Goal: Information Seeking & Learning: Learn about a topic

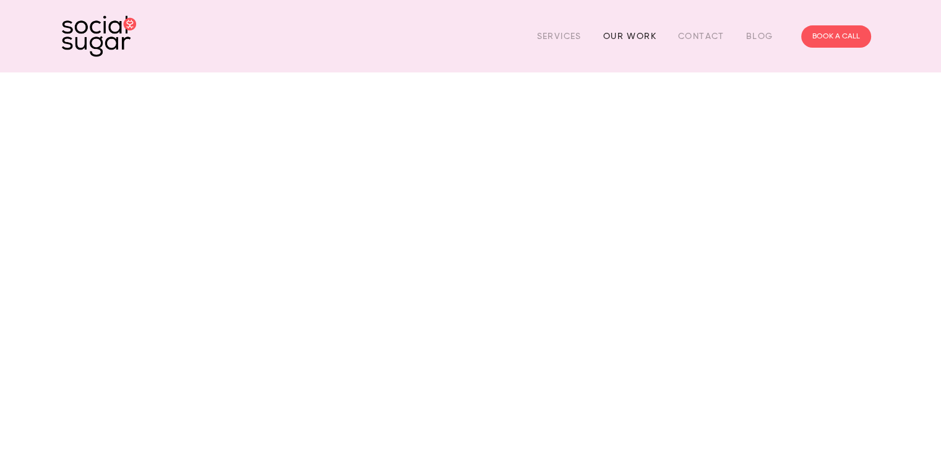
click at [636, 38] on link "Our Work" at bounding box center [629, 36] width 53 height 19
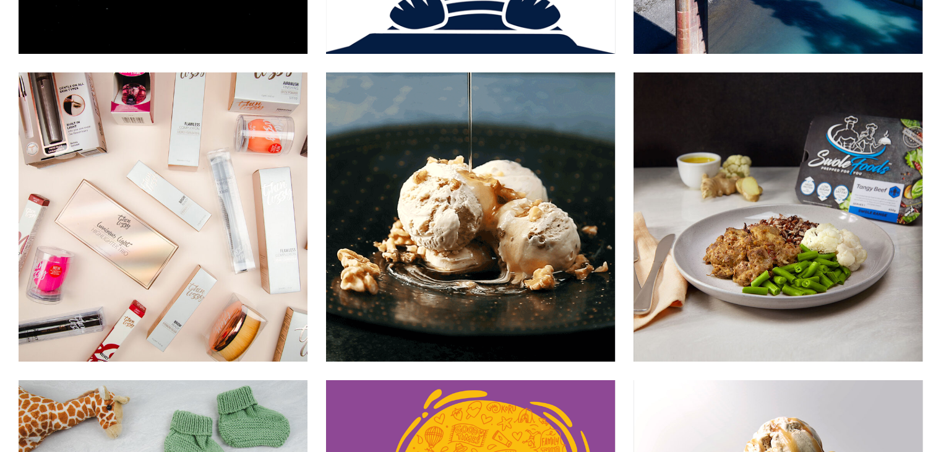
scroll to position [4256, 0]
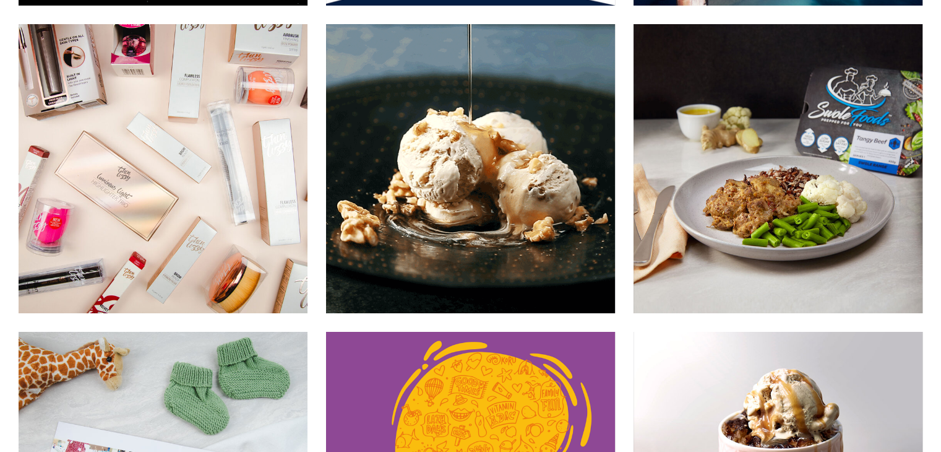
click at [510, 152] on img at bounding box center [470, 169] width 290 height 290
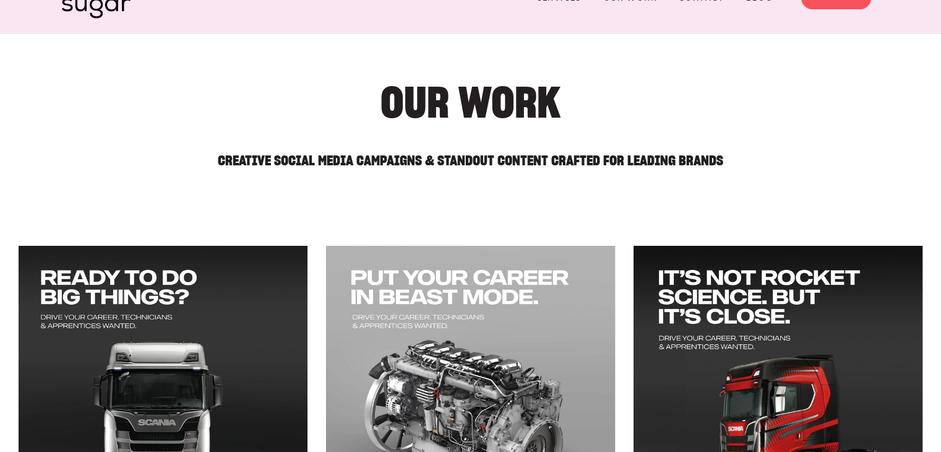
scroll to position [0, 0]
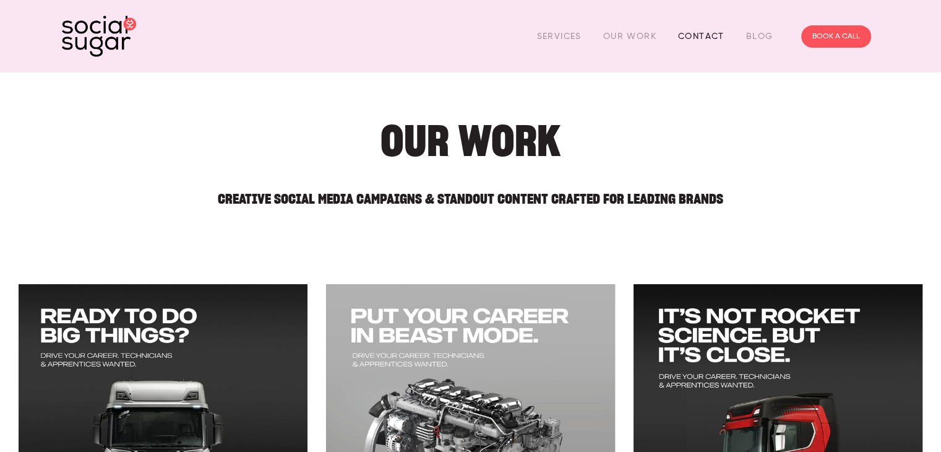
click at [695, 29] on link "Contact" at bounding box center [701, 36] width 46 height 19
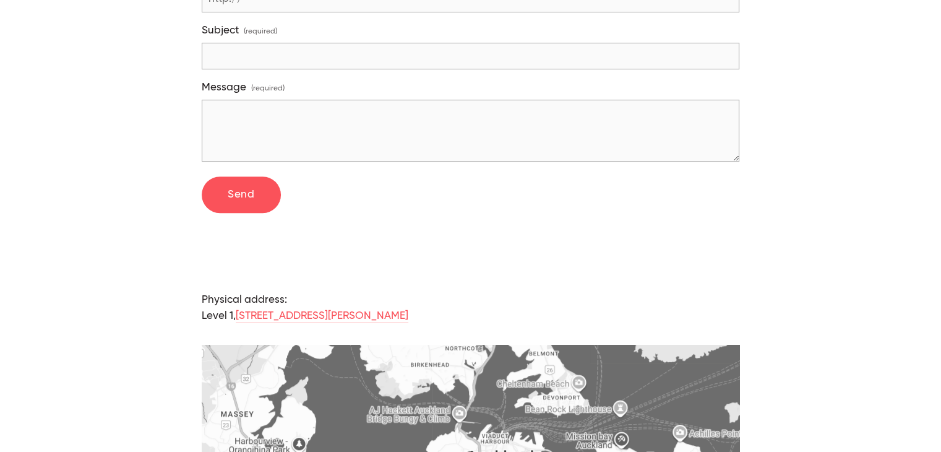
scroll to position [596, 0]
click at [578, 223] on div at bounding box center [470, 252] width 559 height 58
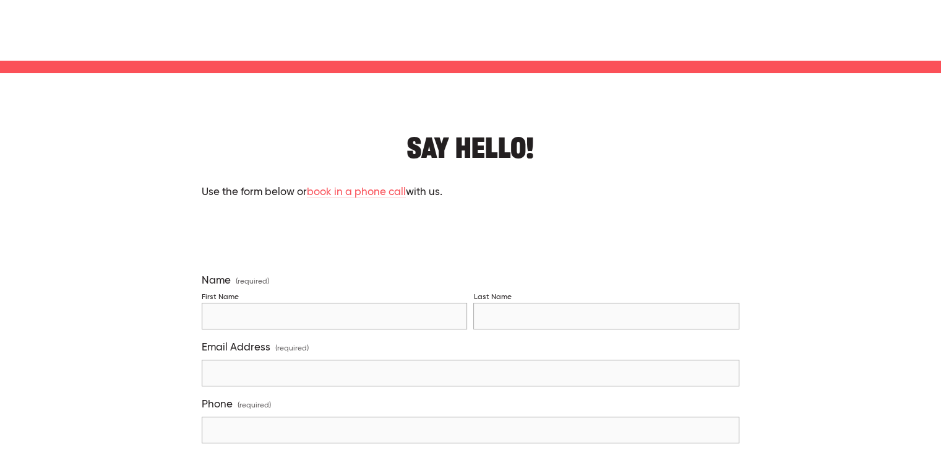
scroll to position [0, 0]
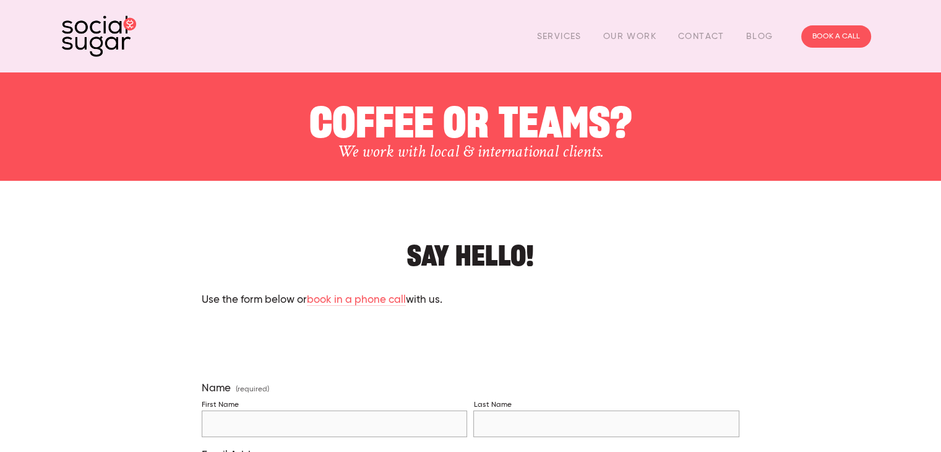
click at [745, 34] on div "Services Our Work Contact Blog" at bounding box center [655, 36] width 258 height 19
click at [751, 35] on link "Blog" at bounding box center [759, 36] width 27 height 19
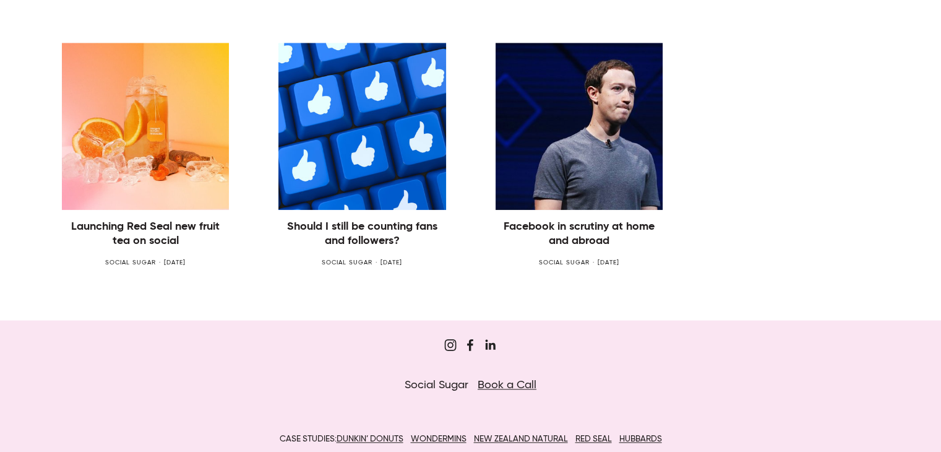
scroll to position [1325, 0]
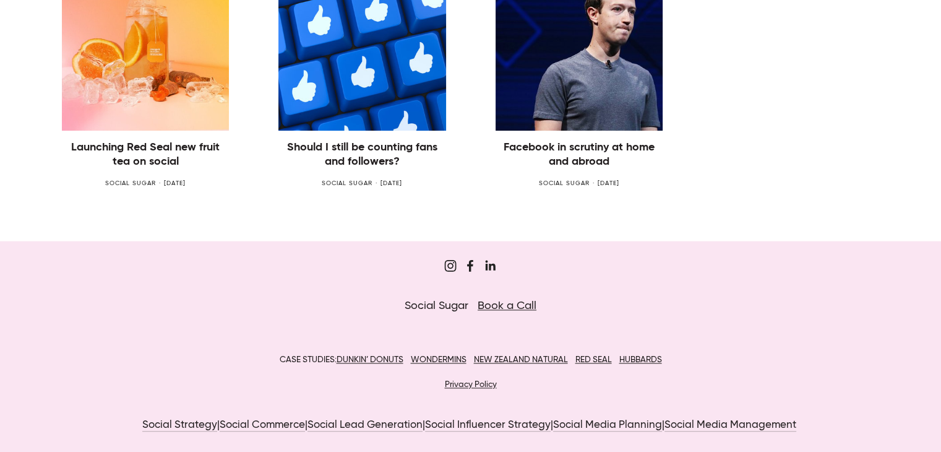
click at [648, 361] on u "HUBBARDS" at bounding box center [640, 359] width 43 height 9
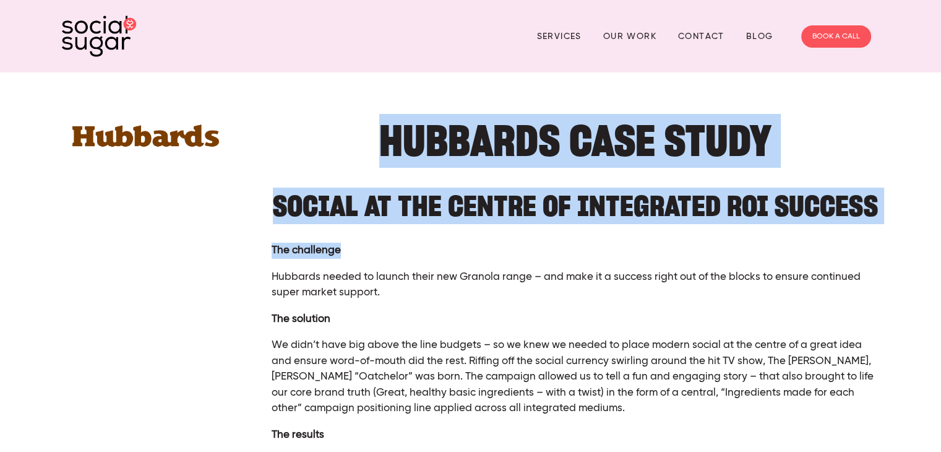
drag, startPoint x: 488, startPoint y: 153, endPoint x: 880, endPoint y: 235, distance: 400.0
click at [490, 210] on h2 "SOCIAL AT THE CENTRE OF INTEGRATED ROI SUCCESS" at bounding box center [576, 200] width 608 height 38
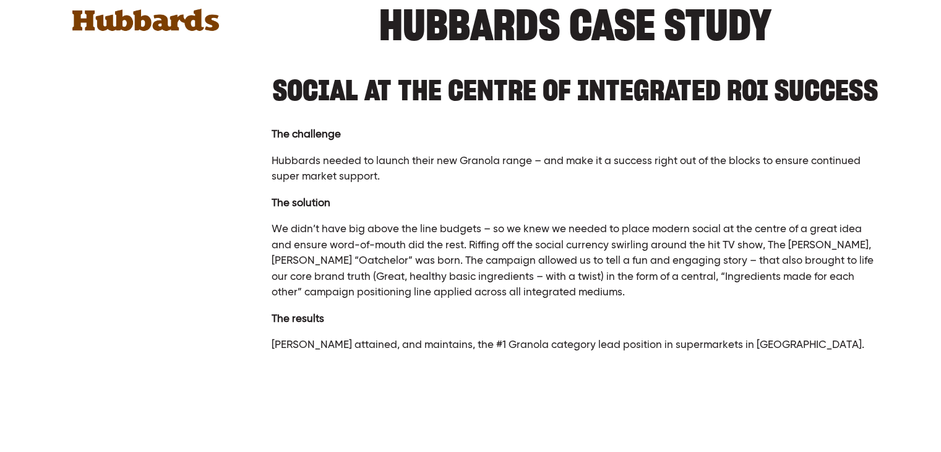
scroll to position [124, 0]
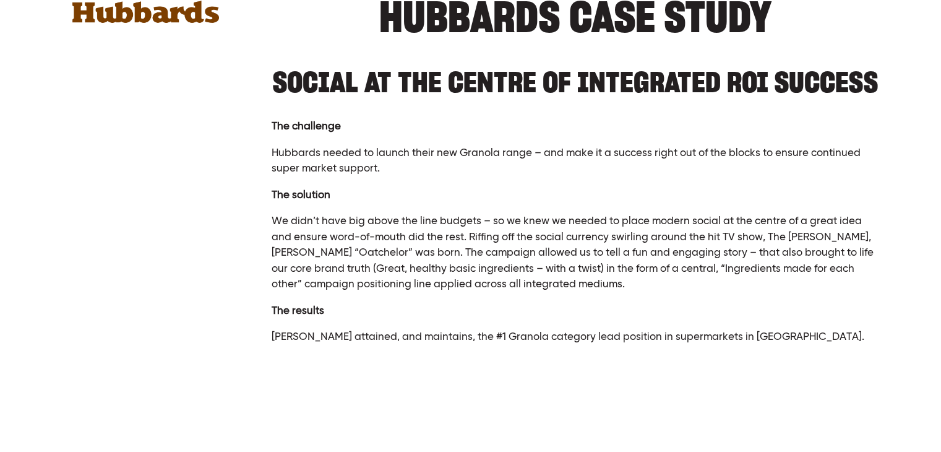
drag, startPoint x: 509, startPoint y: 21, endPoint x: 484, endPoint y: 62, distance: 48.3
click at [509, 19] on h1 "Hubbards Case Study" at bounding box center [576, 17] width 608 height 38
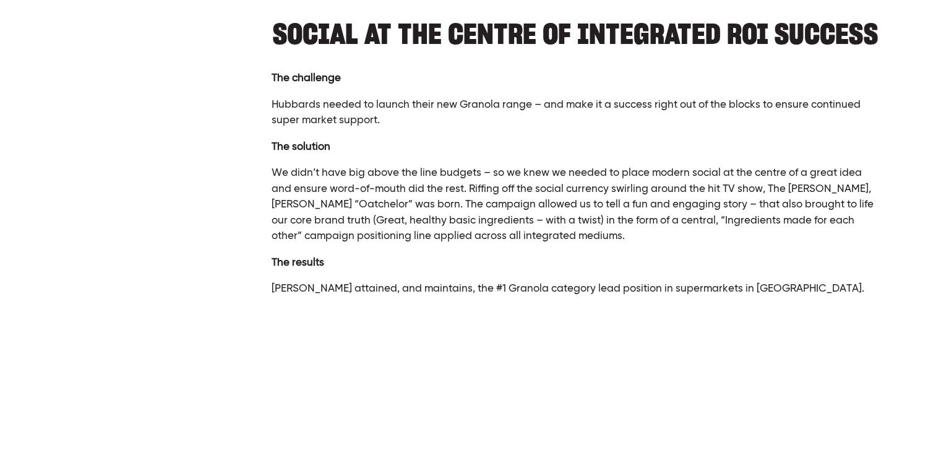
scroll to position [247, 0]
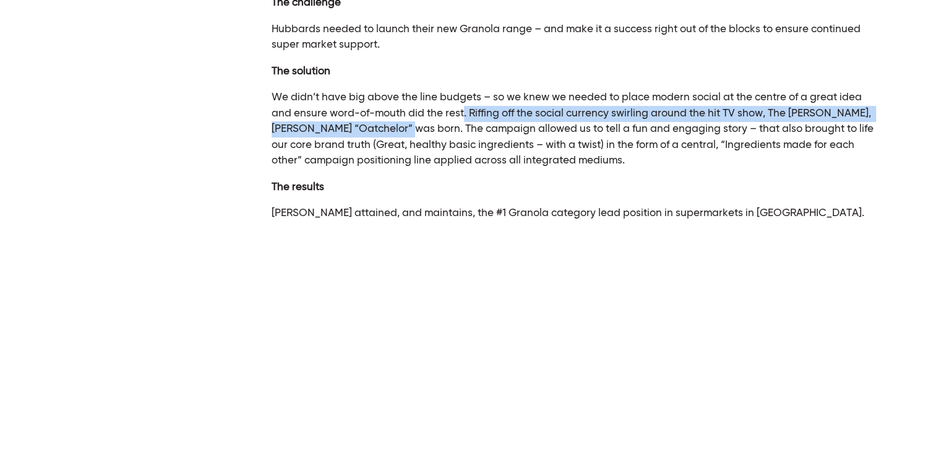
drag, startPoint x: 477, startPoint y: 112, endPoint x: 429, endPoint y: 132, distance: 51.6
click at [429, 132] on p "We didn’t have big above the line budgets – so we knew we needed to place moder…" at bounding box center [576, 129] width 608 height 79
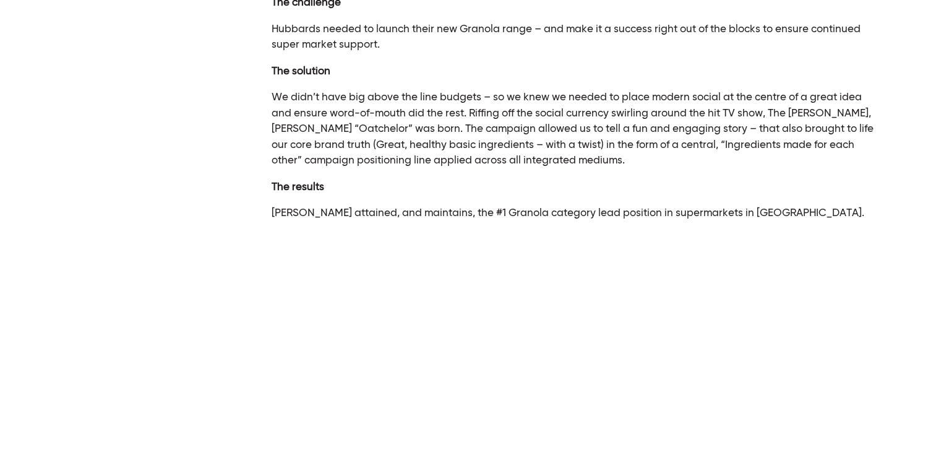
click at [513, 161] on p "We didn’t have big above the line budgets – so we knew we needed to place moder…" at bounding box center [576, 129] width 608 height 79
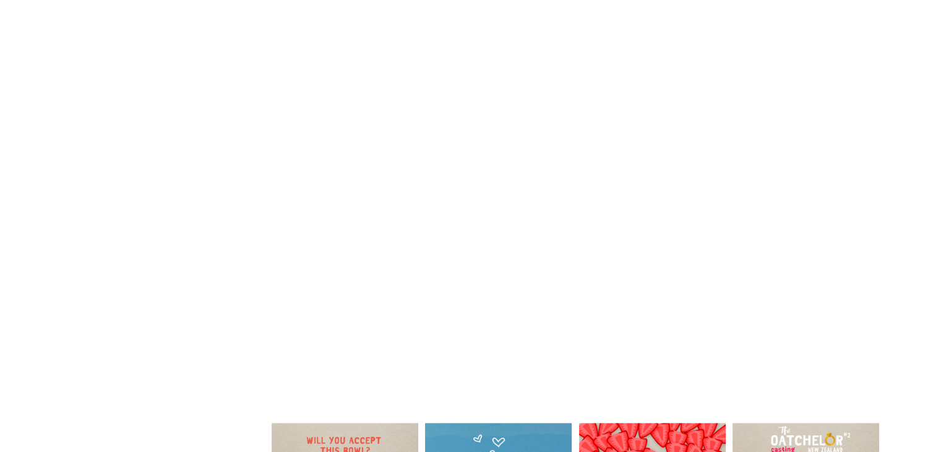
scroll to position [495, 0]
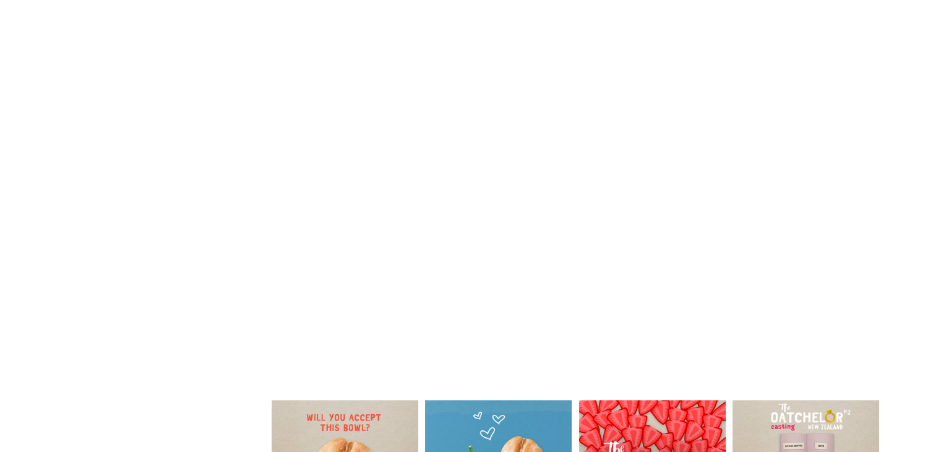
click at [908, 205] on section "Hubbards Case Study SOCIAL AT THE CENTRE OF INTEGRATED ROI SUCCESS The challeng…" at bounding box center [470, 132] width 941 height 1110
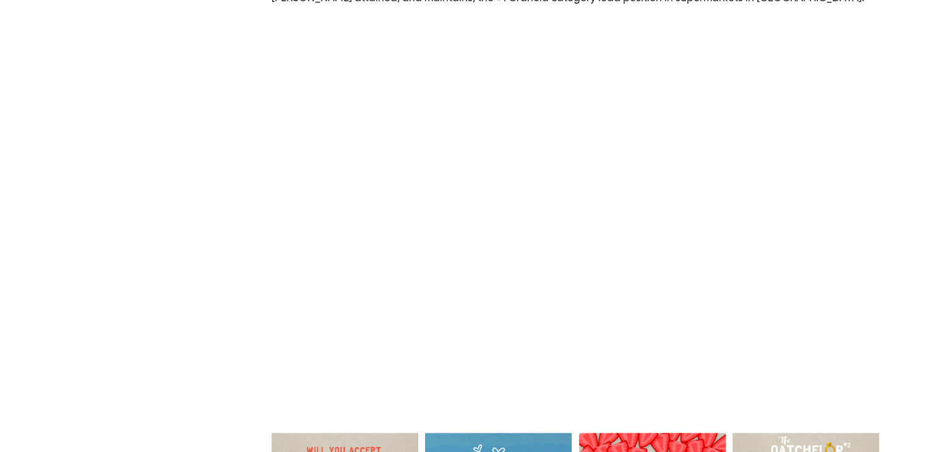
scroll to position [433, 0]
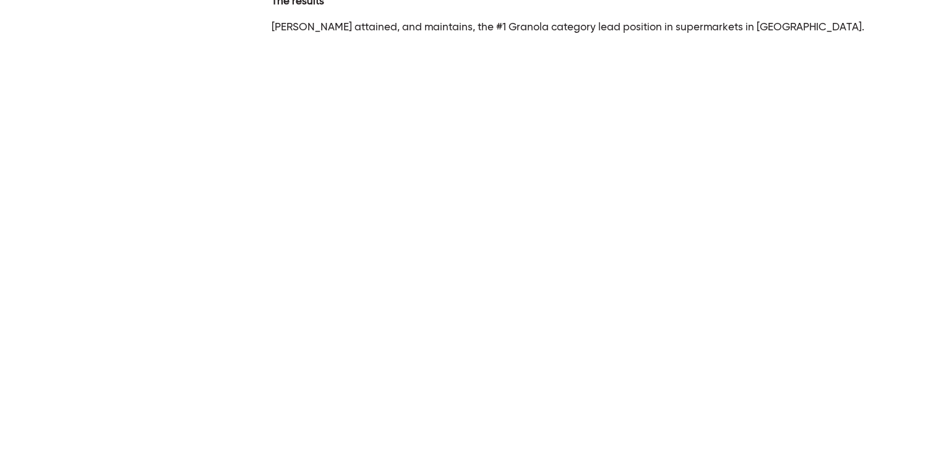
click at [590, 419] on div at bounding box center [575, 430] width 629 height 42
click at [577, 411] on div at bounding box center [575, 430] width 629 height 42
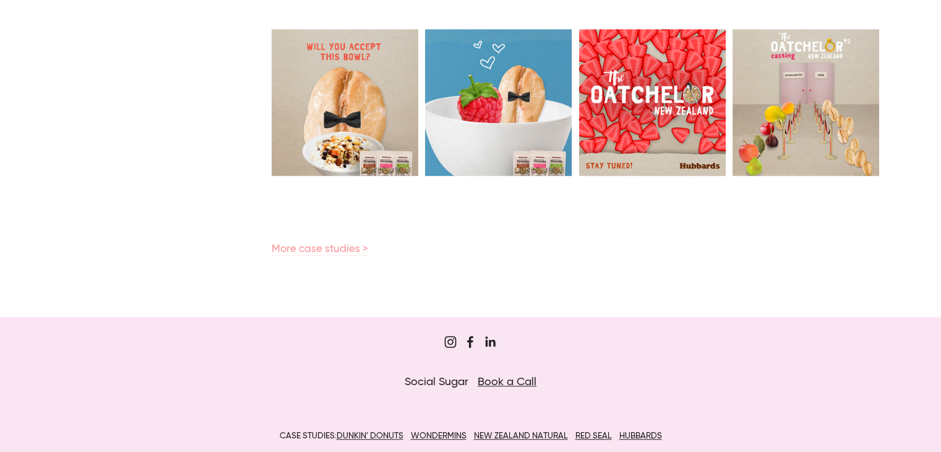
scroll to position [866, 0]
click at [314, 238] on div "More case studies >" at bounding box center [575, 248] width 629 height 37
click at [317, 247] on link "More case studies >" at bounding box center [320, 249] width 97 height 12
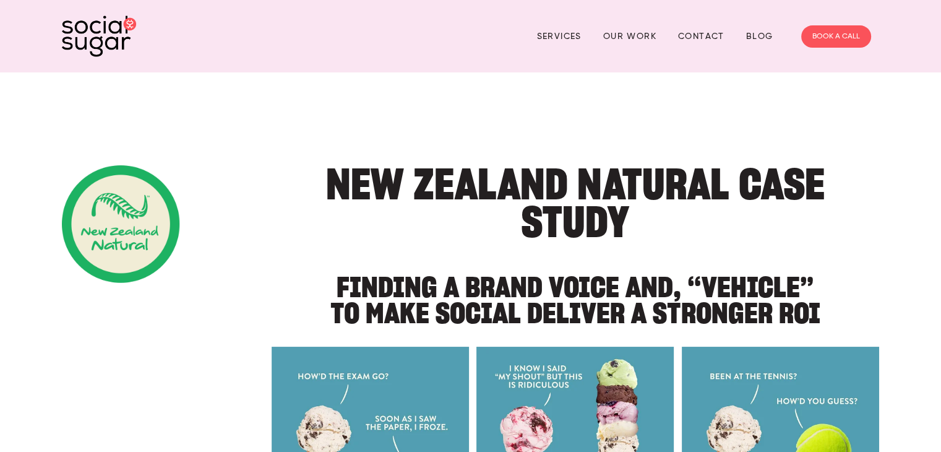
click at [79, 20] on img at bounding box center [99, 35] width 74 height 41
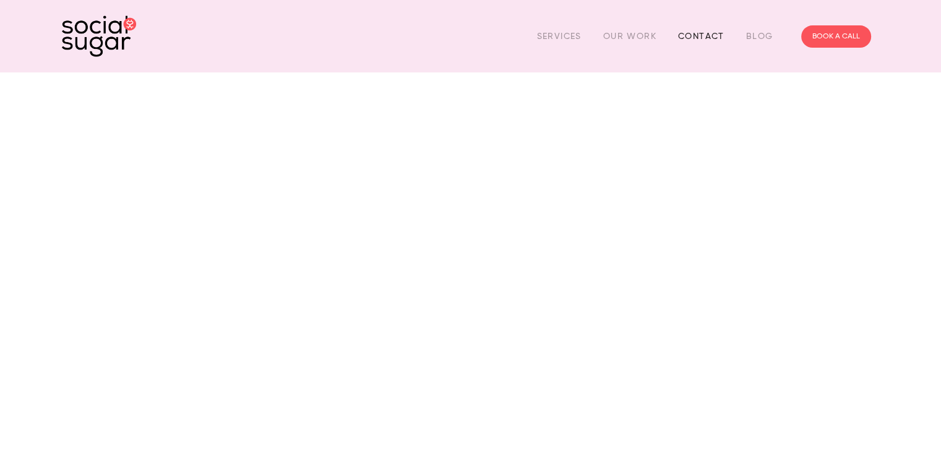
click at [693, 36] on link "Contact" at bounding box center [701, 36] width 46 height 19
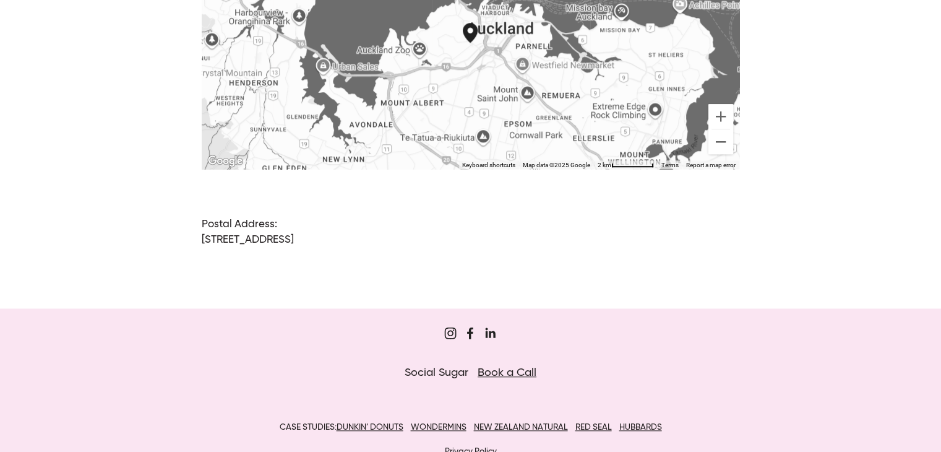
scroll to position [1036, 0]
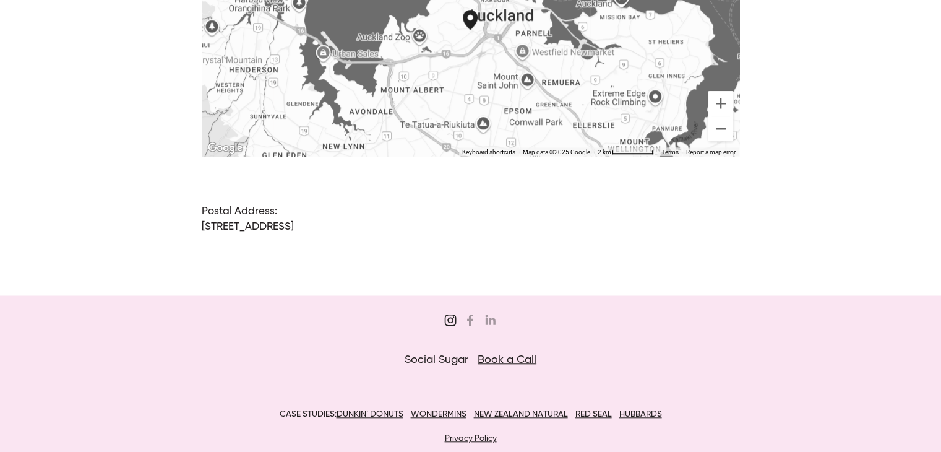
click at [454, 310] on use "Sugar&Partners" at bounding box center [450, 319] width 25 height 25
